Goal: Task Accomplishment & Management: Use online tool/utility

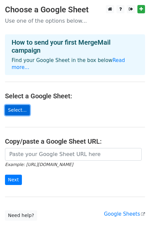
click at [18, 105] on link "Select..." at bounding box center [17, 110] width 25 height 10
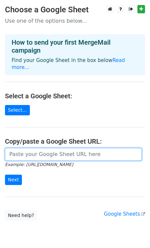
click at [48, 149] on input "url" at bounding box center [73, 154] width 137 height 13
paste input "https://docs.google.com/spreadsheets/d/1Siis6tew3WbKu2NNy5HSwe-pNqlxOUFD2kuegp2…"
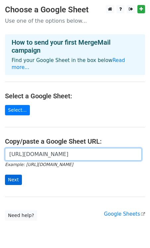
type input "https://docs.google.com/spreadsheets/d/1Siis6tew3WbKu2NNy5HSwe-pNqlxOUFD2kuegp2…"
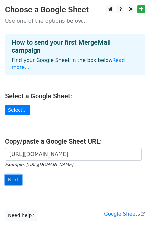
click at [18, 174] on input "Next" at bounding box center [13, 179] width 17 height 10
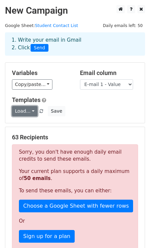
click at [32, 109] on link "Load..." at bounding box center [25, 111] width 26 height 10
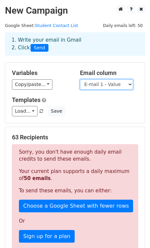
click at [130, 83] on select "First Name Last Name E-mail 1 - Value Misc. Birthday Notes" at bounding box center [106, 84] width 53 height 10
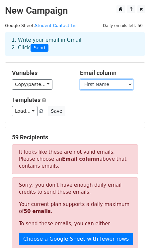
click at [129, 84] on select "First Name Last Name E-mail 1 - Value Misc. Birthday Notes" at bounding box center [106, 84] width 53 height 10
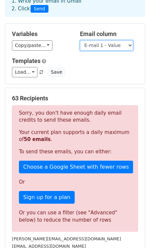
scroll to position [38, 0]
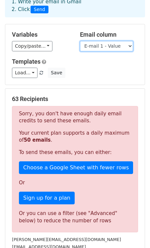
click at [109, 45] on select "First Name Last Name E-mail 1 - Value Misc. Birthday Notes" at bounding box center [106, 46] width 53 height 10
click at [100, 46] on select "First Name Last Name E-mail 1 - Value Misc. Birthday Notes" at bounding box center [106, 46] width 53 height 10
click at [99, 46] on select "First Name Last Name E-mail 1 - Value Misc. Birthday Notes" at bounding box center [106, 46] width 53 height 10
click at [101, 45] on select "First Name Last Name E-mail 1 - Value Misc. Birthday Notes" at bounding box center [106, 46] width 53 height 10
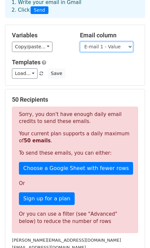
click at [107, 45] on select "First Name Last Name E-mail 1 - Value Misc. Birthday Notes" at bounding box center [106, 47] width 53 height 10
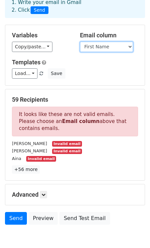
click at [113, 47] on select "First Name Last Name E-mail 1 - Value Misc. Birthday Notes" at bounding box center [106, 47] width 53 height 10
select select "E-mail 1 - Value"
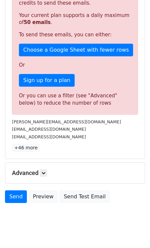
scroll to position [158, 0]
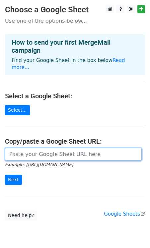
click at [30, 148] on input "url" at bounding box center [73, 154] width 137 height 13
paste input "https://docs.google.com/spreadsheets/d/1hvoNhRZmR2ufadvd34mq9D5NIxQwdGI0aeX-0Fl…"
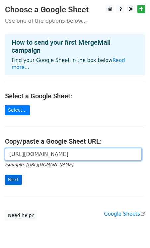
type input "https://docs.google.com/spreadsheets/d/1hvoNhRZmR2ufadvd34mq9D5NIxQwdGI0aeX-0Fl…"
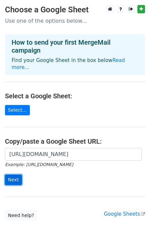
click at [14, 174] on input "Next" at bounding box center [13, 179] width 17 height 10
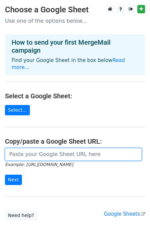
click at [29, 148] on input "url" at bounding box center [73, 154] width 137 height 13
paste input "[URL][DOMAIN_NAME]"
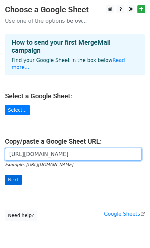
type input "[URL][DOMAIN_NAME]"
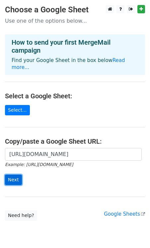
click at [15, 174] on input "Next" at bounding box center [13, 179] width 17 height 10
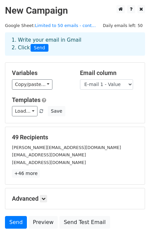
scroll to position [37, 0]
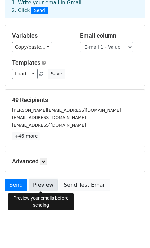
click at [46, 183] on link "Preview" at bounding box center [43, 184] width 29 height 13
click at [43, 185] on link "Preview" at bounding box center [43, 184] width 29 height 13
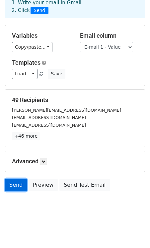
click at [15, 183] on link "Send" at bounding box center [16, 184] width 22 height 13
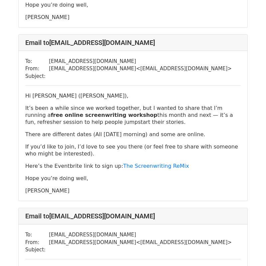
scroll to position [731, 0]
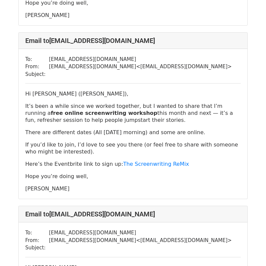
click at [70, 95] on p "Hi [PERSON_NAME] ([PERSON_NAME])," at bounding box center [133, 93] width 216 height 7
click at [69, 94] on p "Hi [PERSON_NAME] ([PERSON_NAME])," at bounding box center [133, 93] width 216 height 7
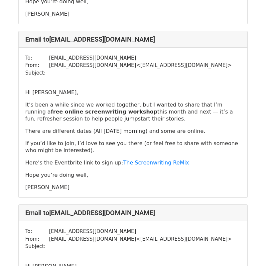
scroll to position [3179, 0]
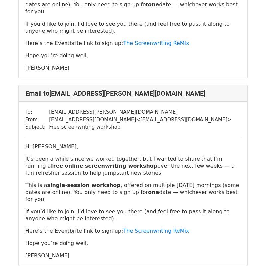
scroll to position [5223, 0]
